Goal: Transaction & Acquisition: Download file/media

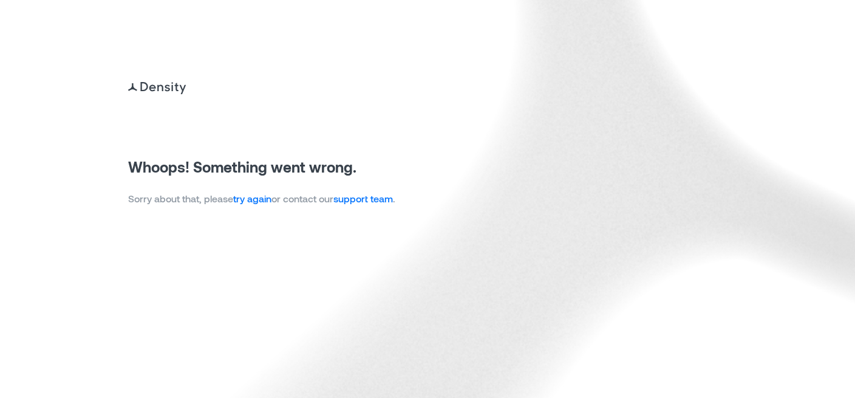
click at [241, 203] on link "try again" at bounding box center [252, 199] width 38 height 12
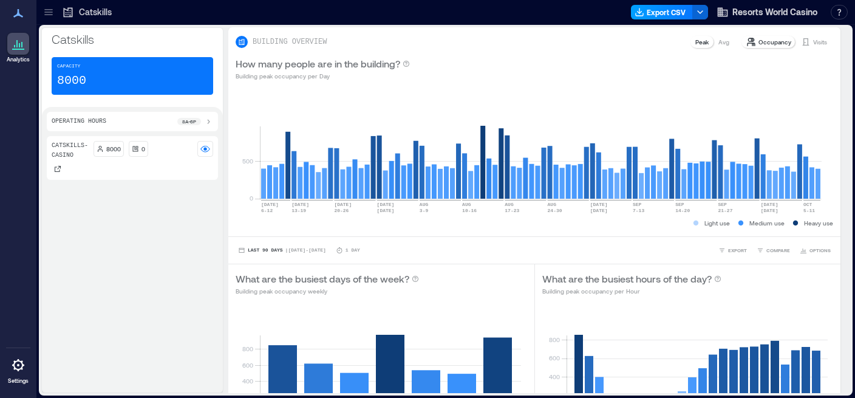
click at [662, 18] on button "Export CSV" at bounding box center [662, 12] width 62 height 15
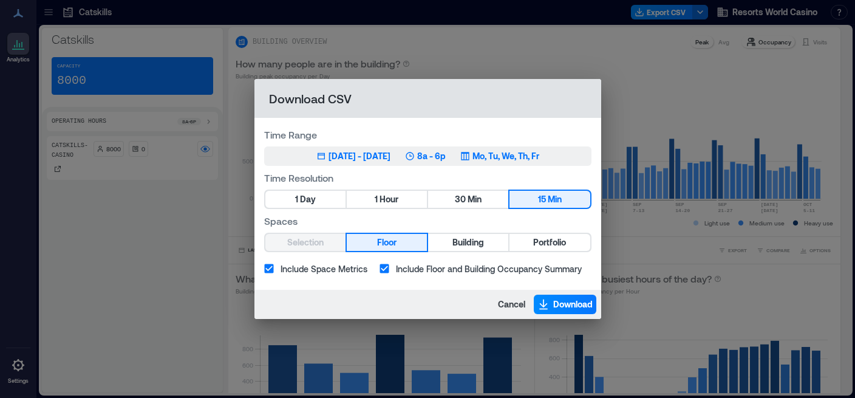
click at [348, 158] on div "Jul 8, 2025 - Oct 7, 2025" at bounding box center [360, 156] width 62 height 12
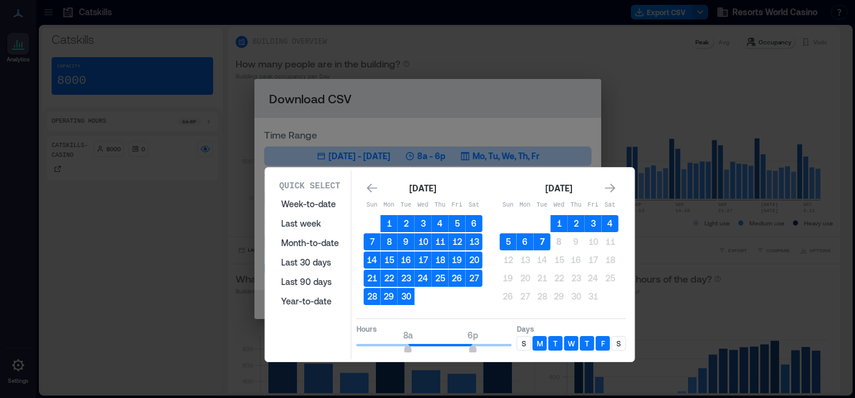
click at [542, 241] on button "7" at bounding box center [542, 241] width 17 height 17
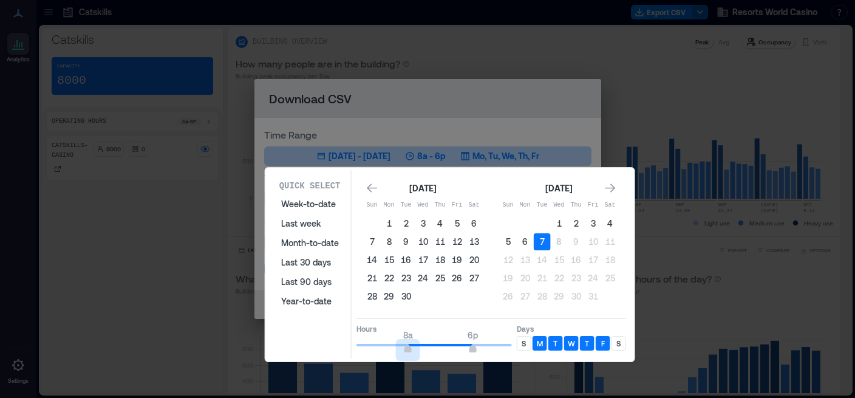
type input "*"
drag, startPoint x: 407, startPoint y: 347, endPoint x: 321, endPoint y: 339, distance: 86.6
click at [321, 339] on div "Quick Select Week-to-date Last week Month-to-date Last 30 days Last 90 days Yea…" at bounding box center [450, 264] width 362 height 189
type input "*"
drag, startPoint x: 470, startPoint y: 347, endPoint x: 395, endPoint y: 343, distance: 75.4
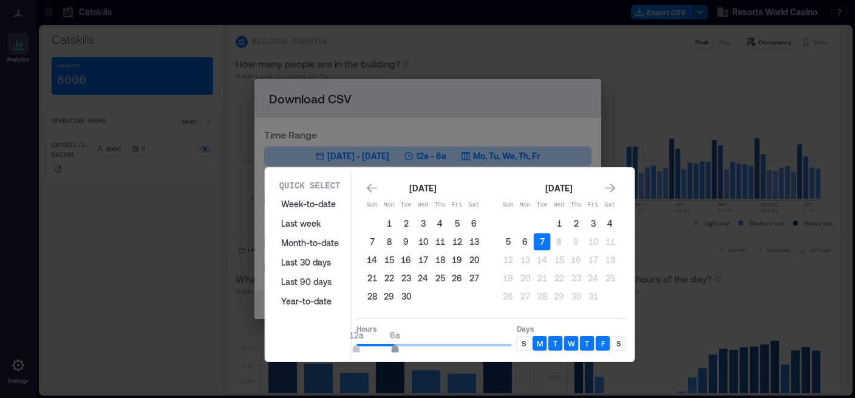
click at [395, 347] on span "6a" at bounding box center [395, 349] width 7 height 5
click at [523, 341] on p "S" at bounding box center [524, 343] width 4 height 10
click at [618, 344] on p "S" at bounding box center [619, 343] width 4 height 10
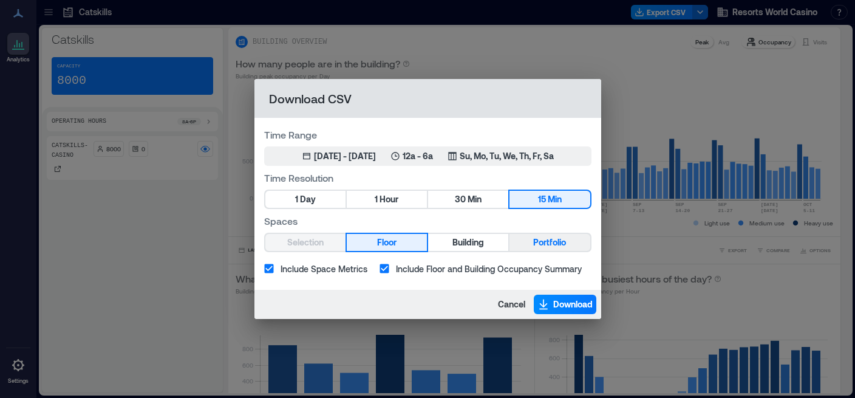
click at [533, 248] on button "Portfolio" at bounding box center [550, 242] width 80 height 17
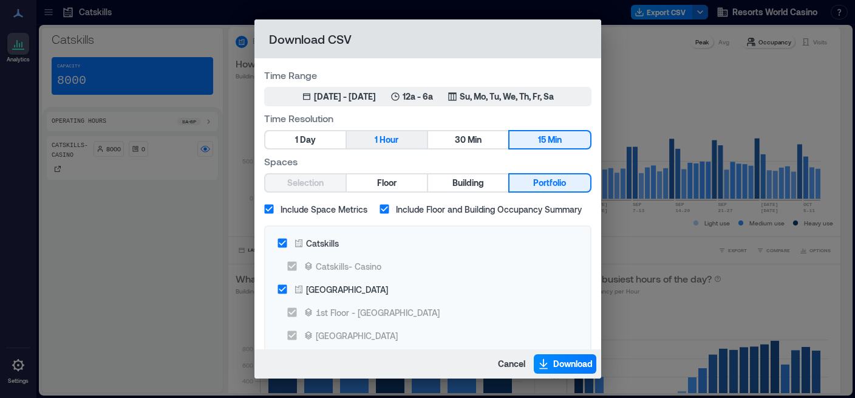
click at [395, 140] on button "1 Hour" at bounding box center [387, 139] width 80 height 17
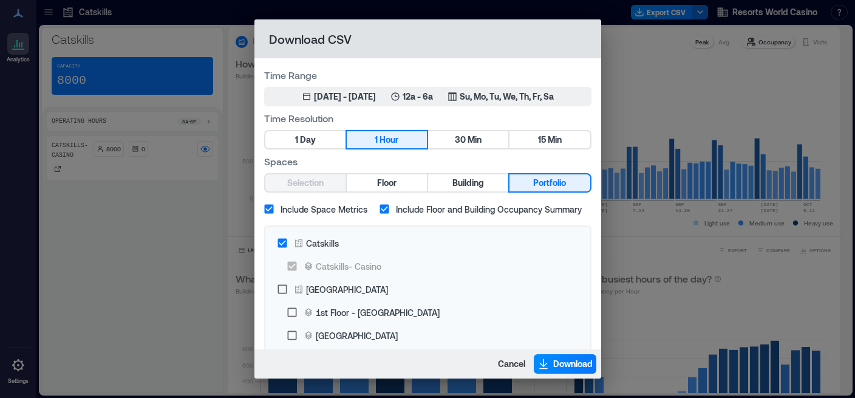
scroll to position [83, 0]
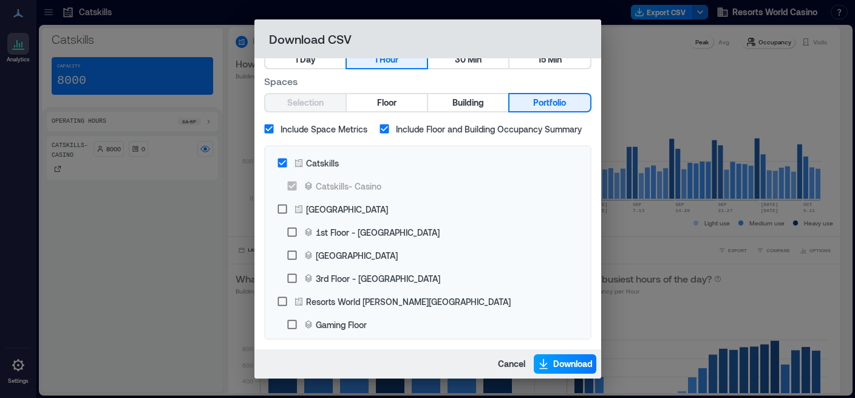
click at [567, 360] on span "Download" at bounding box center [572, 364] width 39 height 12
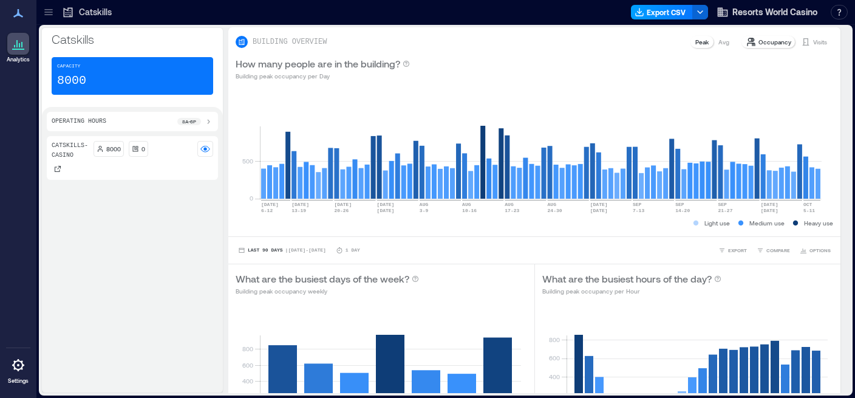
click at [660, 7] on button "Export CSV" at bounding box center [662, 12] width 62 height 15
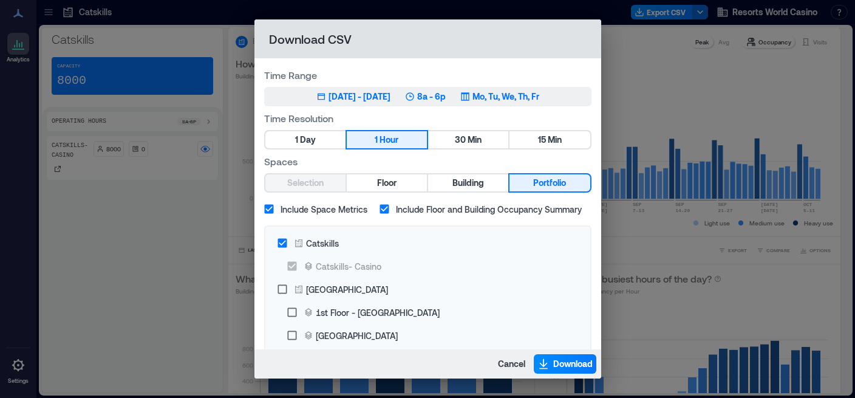
click at [365, 94] on div "Jul 8, 2025 - Oct 7, 2025" at bounding box center [360, 97] width 62 height 12
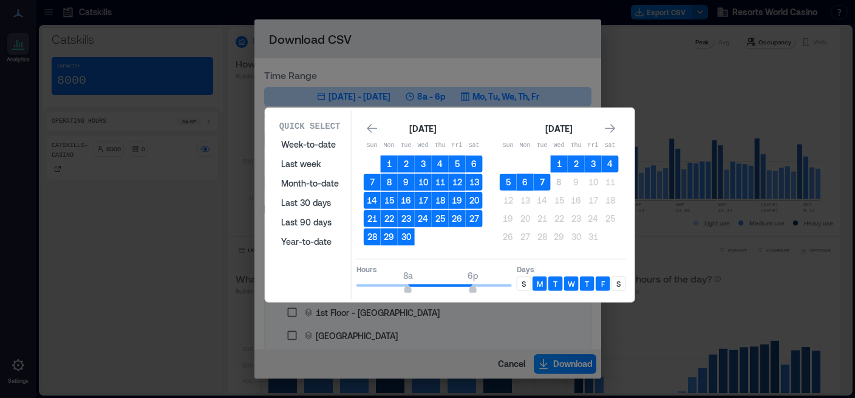
click at [537, 183] on button "7" at bounding box center [542, 182] width 17 height 17
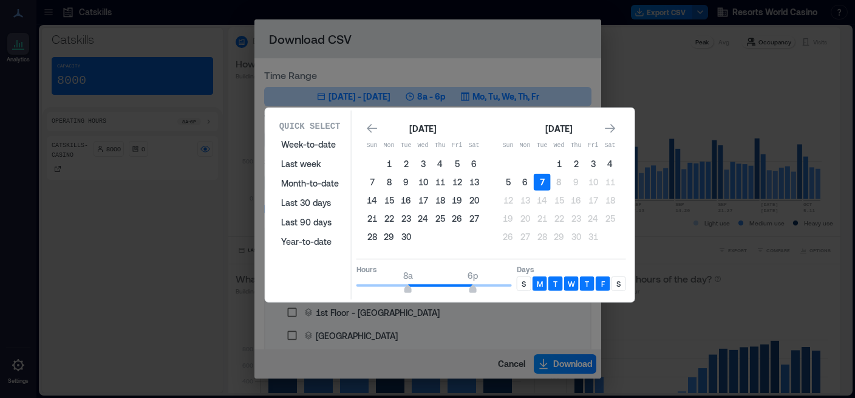
click at [537, 183] on button "7" at bounding box center [542, 182] width 17 height 17
type input "*"
drag, startPoint x: 408, startPoint y: 285, endPoint x: 394, endPoint y: 284, distance: 14.6
click at [394, 284] on span "6a 6p" at bounding box center [435, 285] width 156 height 18
type input "**"
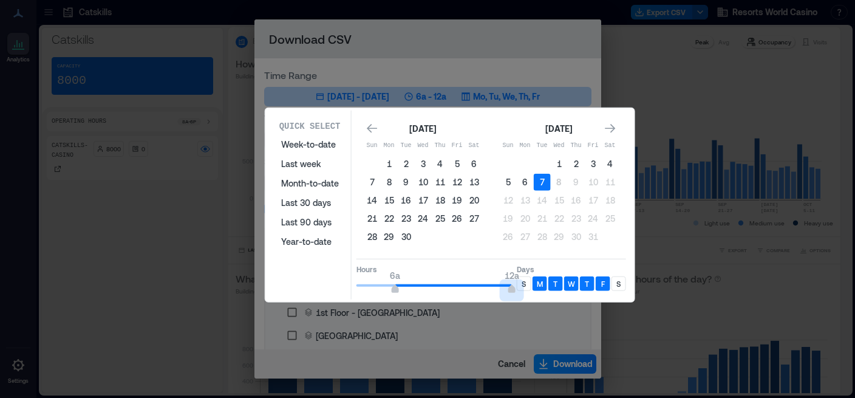
drag, startPoint x: 521, startPoint y: 281, endPoint x: 541, endPoint y: 281, distance: 20.0
click at [541, 281] on div "Hours 6a 12a Days S M T W T F S" at bounding box center [492, 277] width 270 height 36
click at [525, 282] on p "S" at bounding box center [524, 284] width 4 height 10
click at [621, 285] on div "S" at bounding box center [619, 283] width 15 height 15
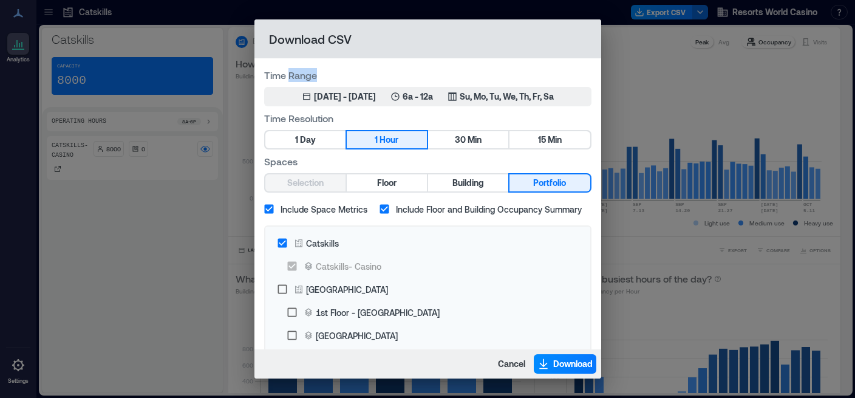
click at [479, 70] on label "Time Range" at bounding box center [427, 75] width 327 height 14
click at [544, 360] on icon "button" at bounding box center [544, 364] width 12 height 12
